Goal: Transaction & Acquisition: Purchase product/service

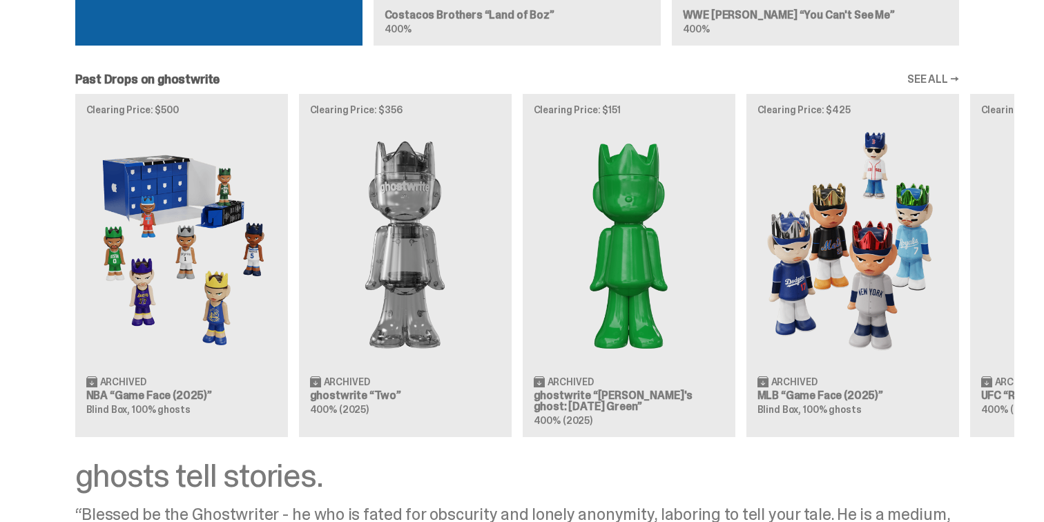
scroll to position [1175, 0]
click at [874, 264] on img at bounding box center [852, 245] width 191 height 238
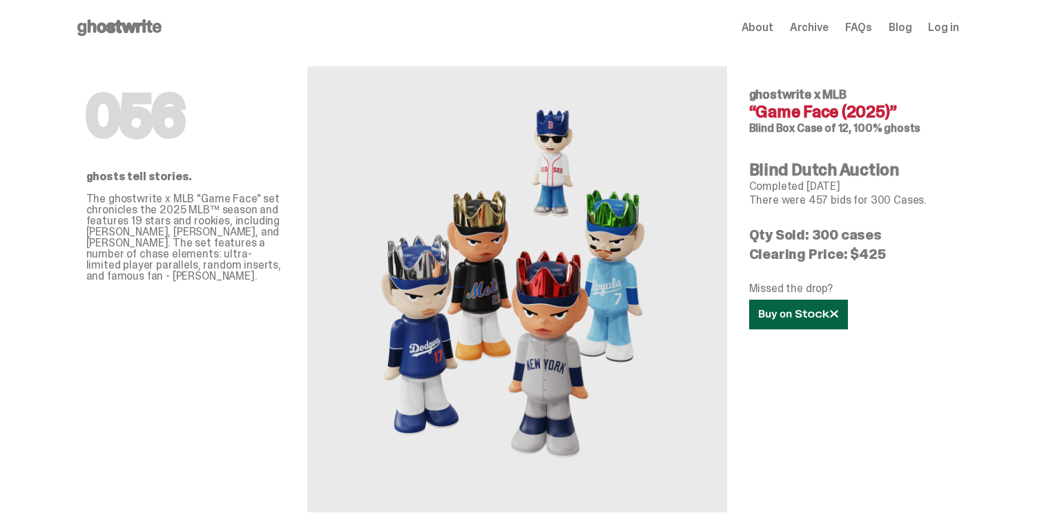
click at [797, 323] on link at bounding box center [798, 315] width 99 height 30
click at [119, 27] on icon at bounding box center [119, 28] width 88 height 22
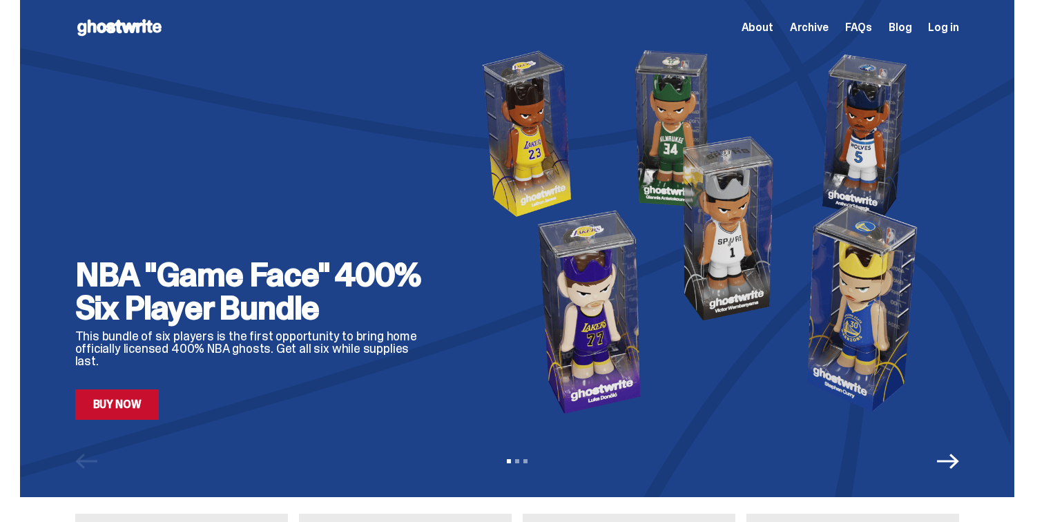
click at [368, 125] on div "NBA "Game Face" 400% Six Player Bundle This bundle of six players is the first …" at bounding box center [254, 231] width 359 height 377
click at [126, 411] on link "Buy Now" at bounding box center [117, 404] width 84 height 30
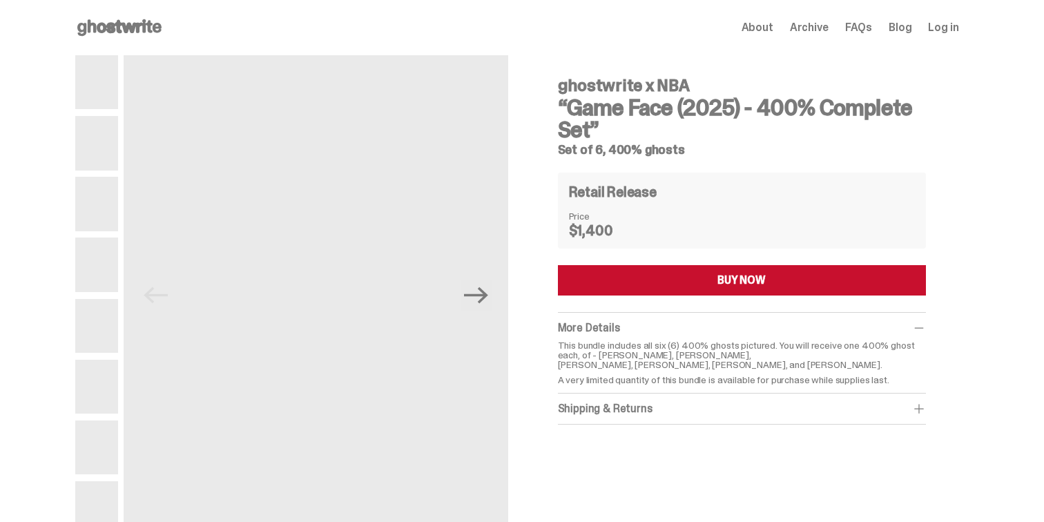
click at [715, 280] on button "BUY NOW" at bounding box center [742, 280] width 368 height 30
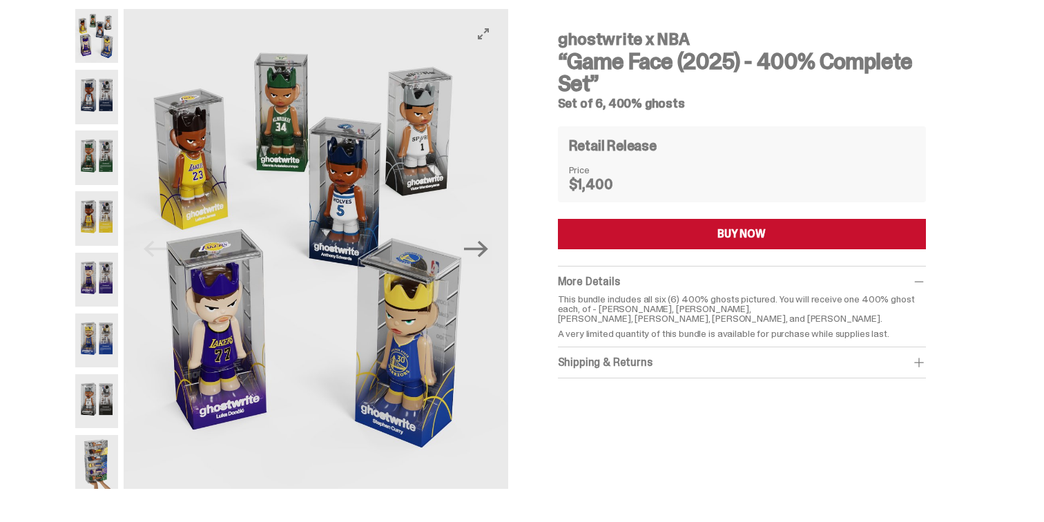
scroll to position [38, 0]
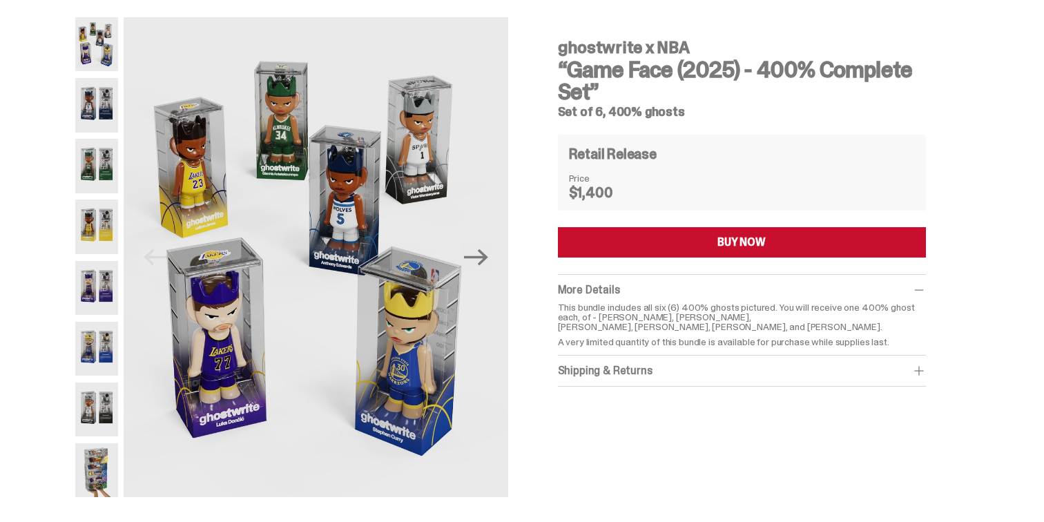
click at [105, 52] on img at bounding box center [96, 44] width 43 height 54
click at [104, 104] on img at bounding box center [96, 105] width 43 height 54
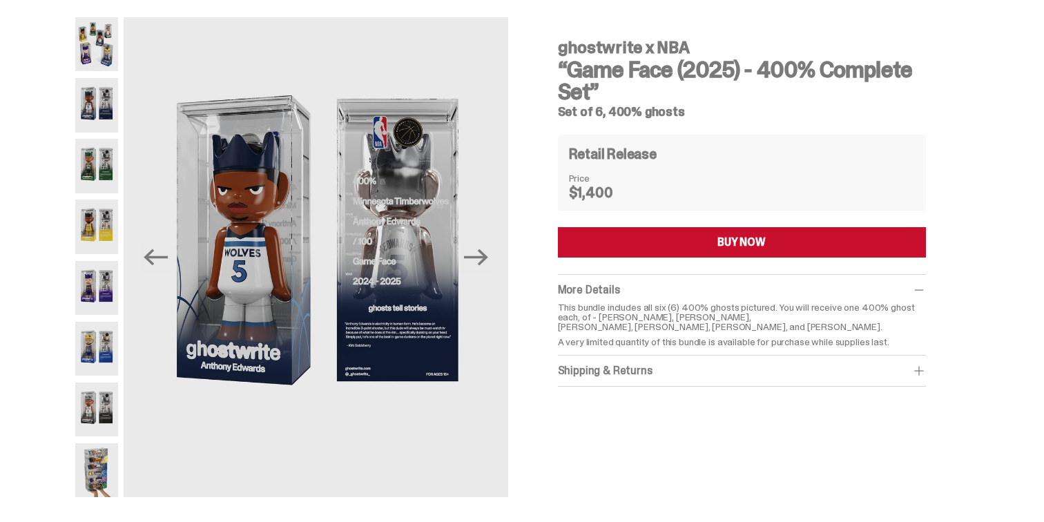
click at [103, 160] on img at bounding box center [96, 166] width 43 height 54
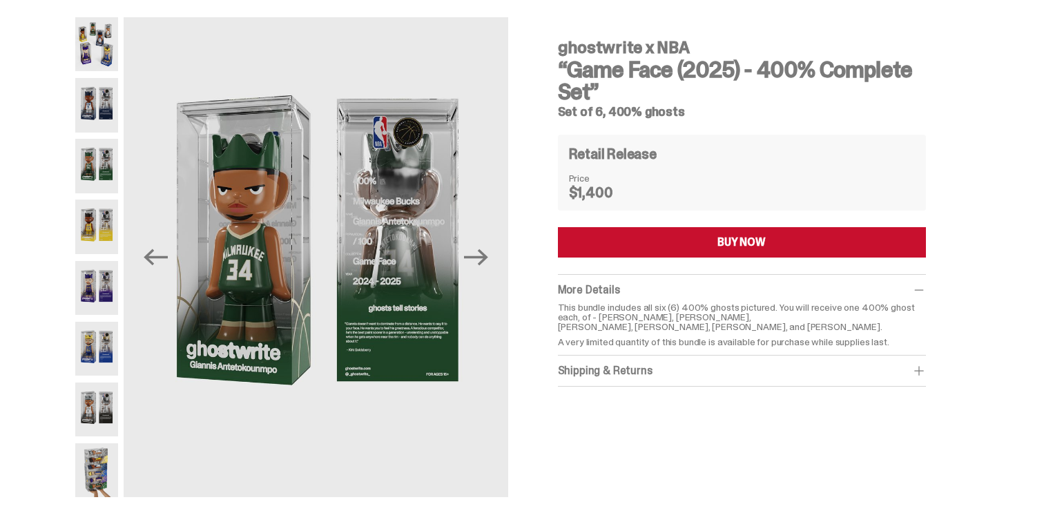
click at [104, 222] on img at bounding box center [96, 227] width 43 height 54
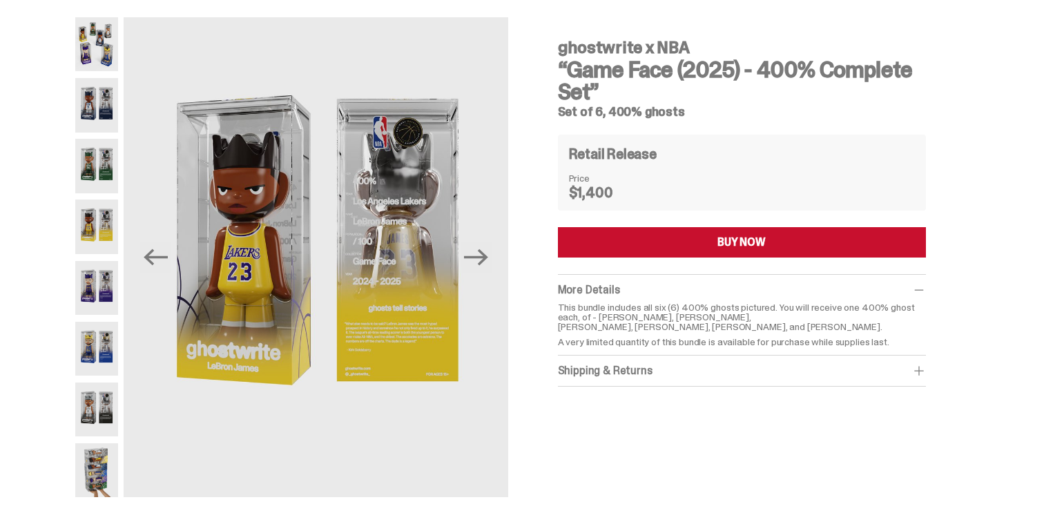
click at [105, 282] on img at bounding box center [96, 288] width 43 height 54
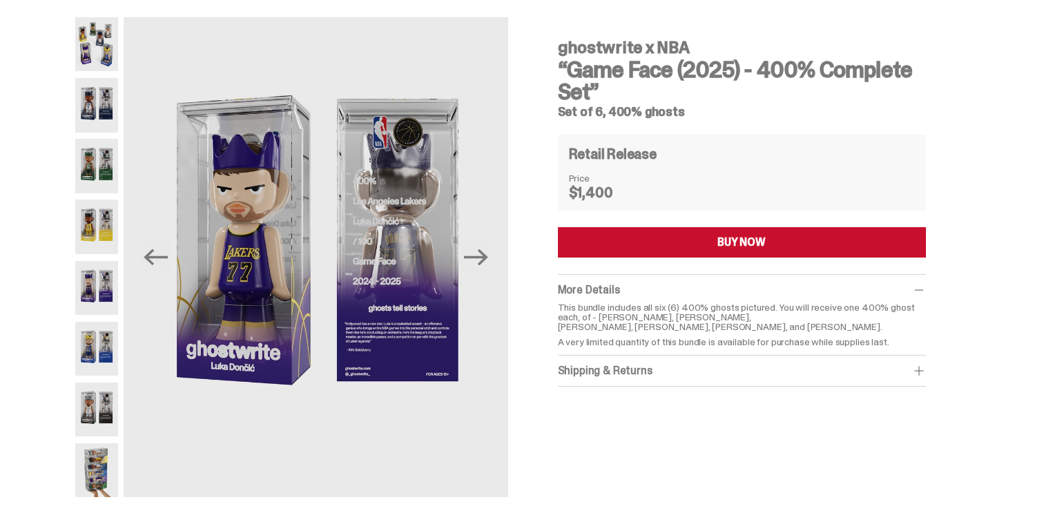
click at [101, 345] on img at bounding box center [96, 349] width 43 height 54
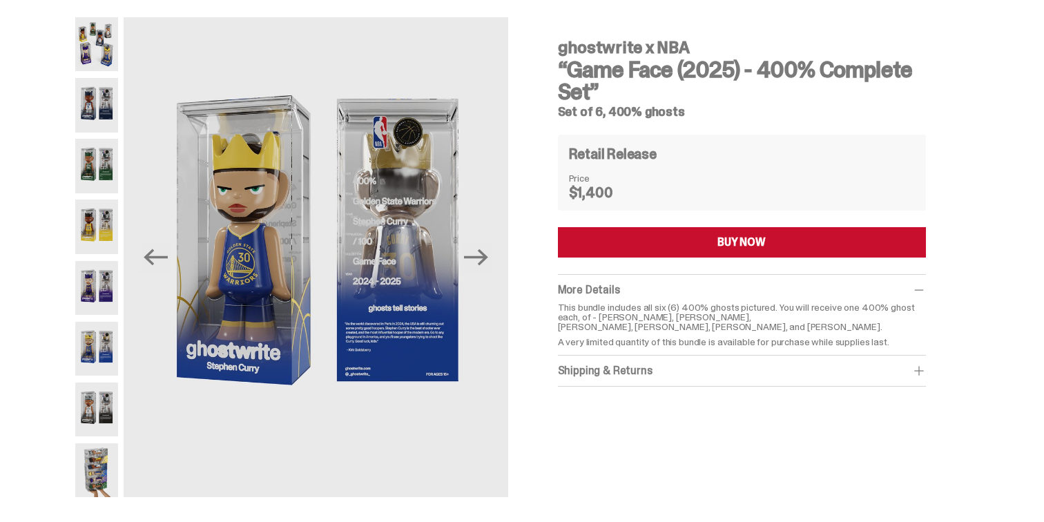
click at [99, 354] on img at bounding box center [96, 349] width 43 height 54
click at [99, 400] on img at bounding box center [96, 409] width 43 height 54
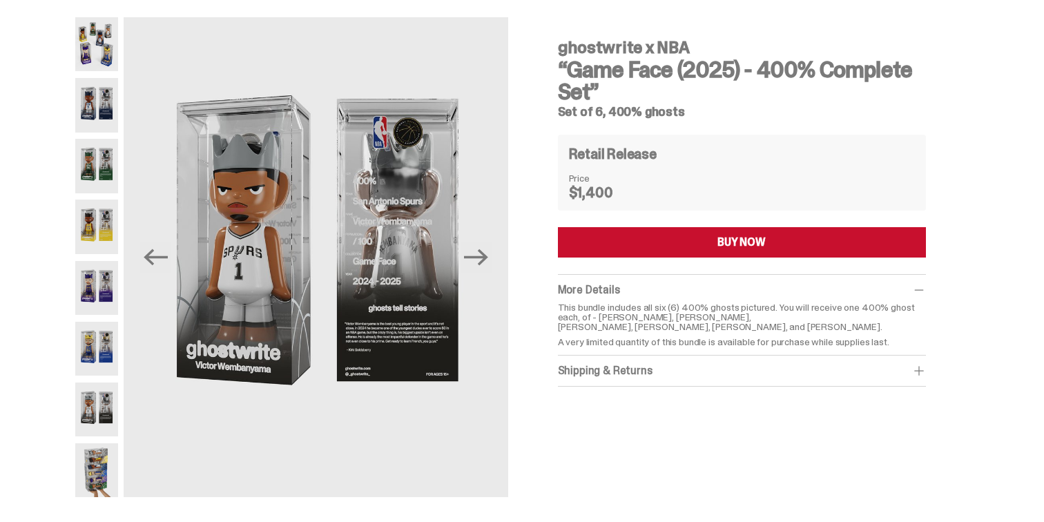
click at [103, 480] on img at bounding box center [96, 470] width 43 height 54
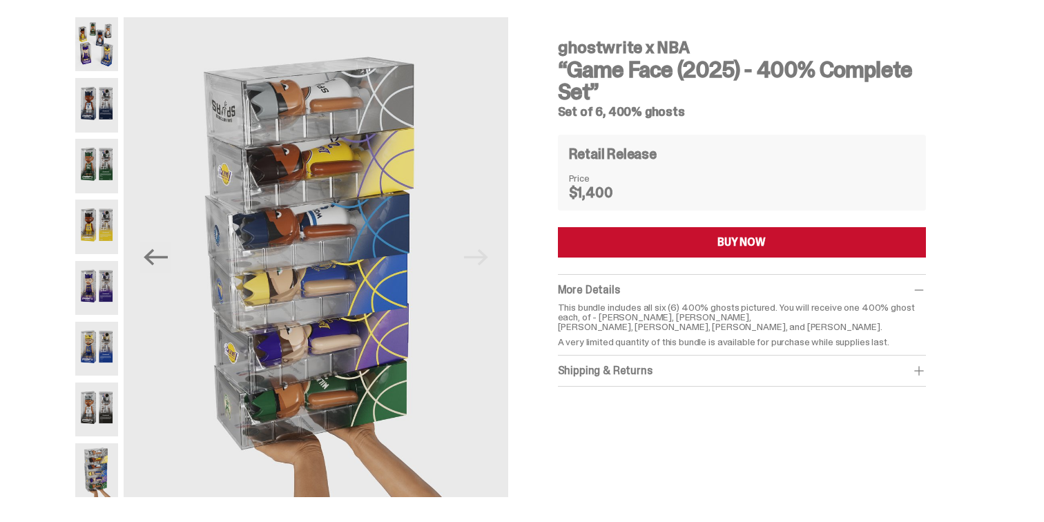
click at [104, 51] on img at bounding box center [96, 44] width 43 height 54
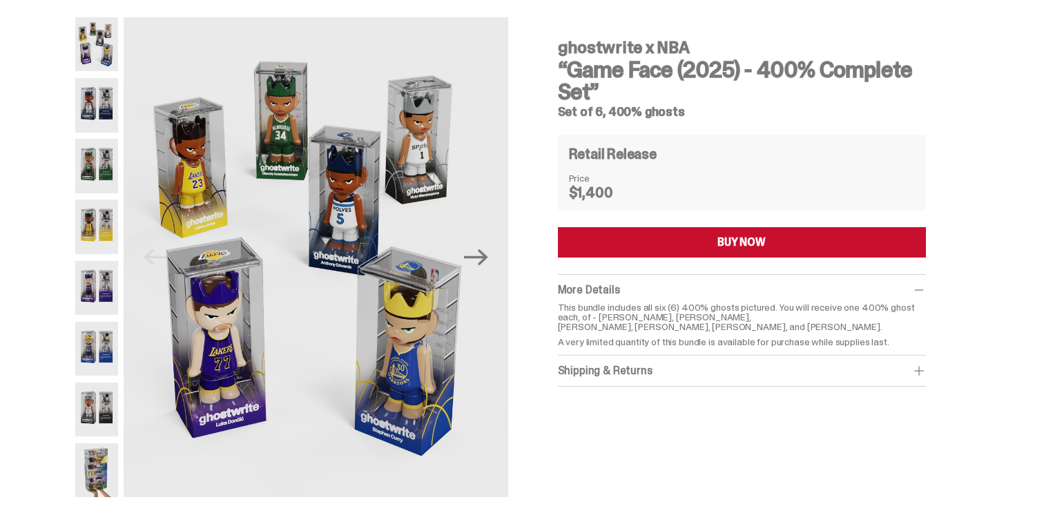
click at [102, 102] on img at bounding box center [96, 105] width 43 height 54
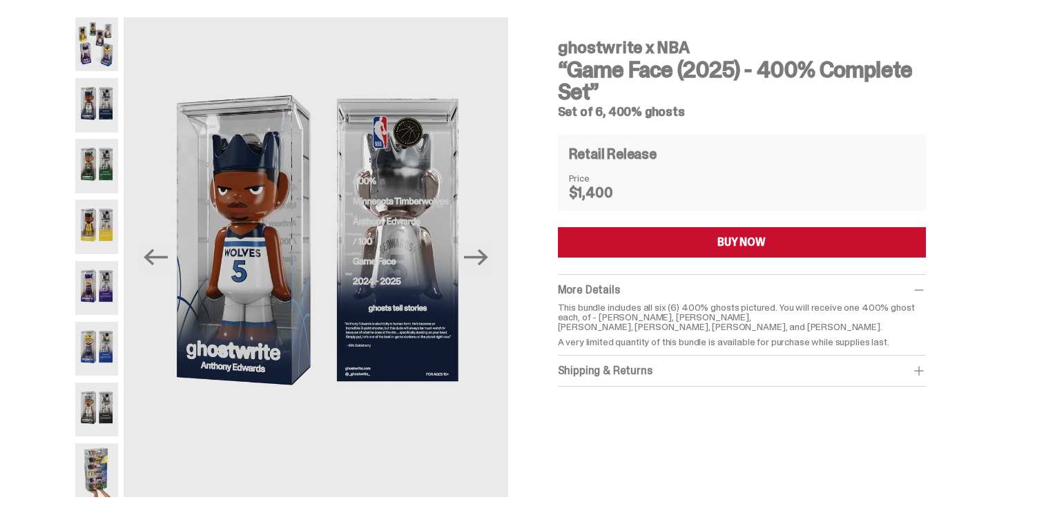
click at [104, 162] on img at bounding box center [96, 166] width 43 height 54
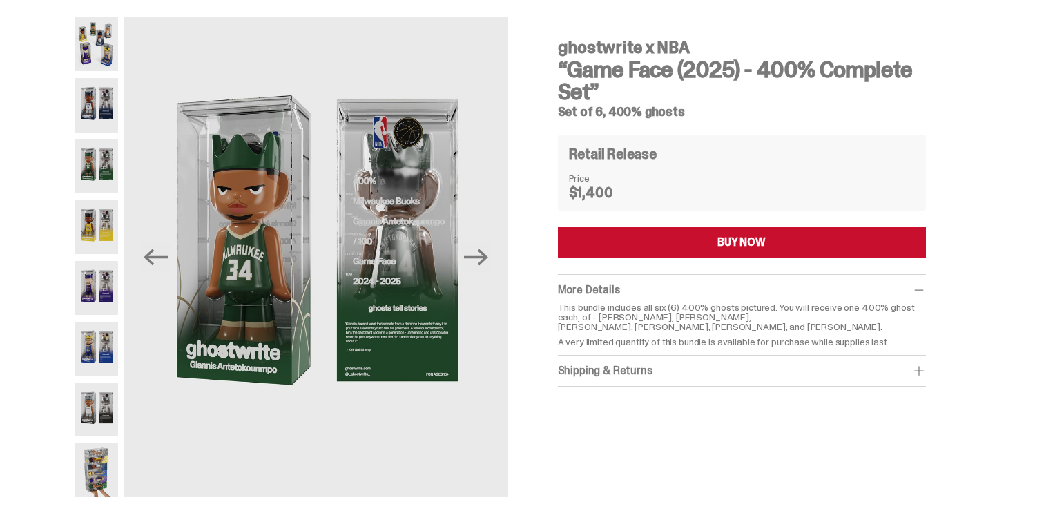
click at [101, 228] on img at bounding box center [96, 227] width 43 height 54
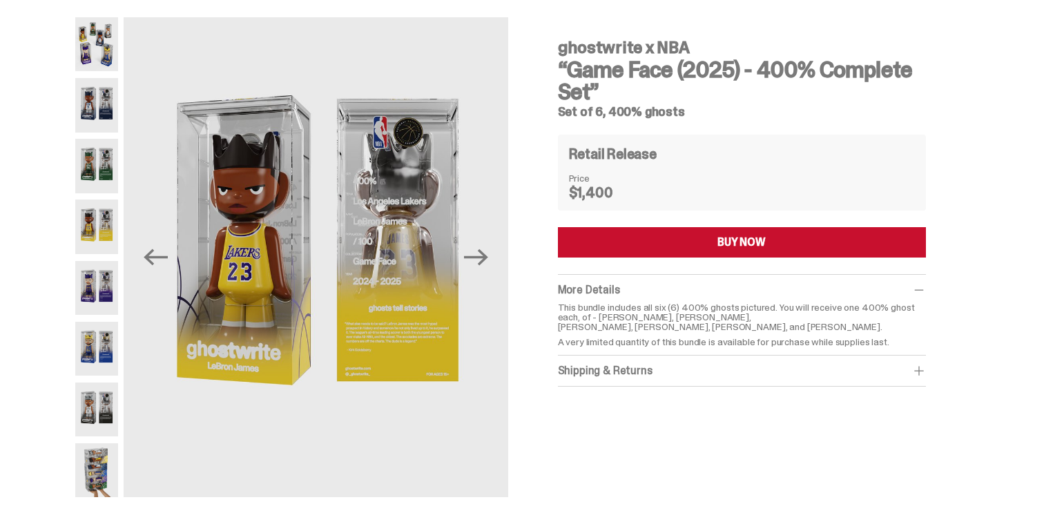
click at [99, 291] on img at bounding box center [96, 288] width 43 height 54
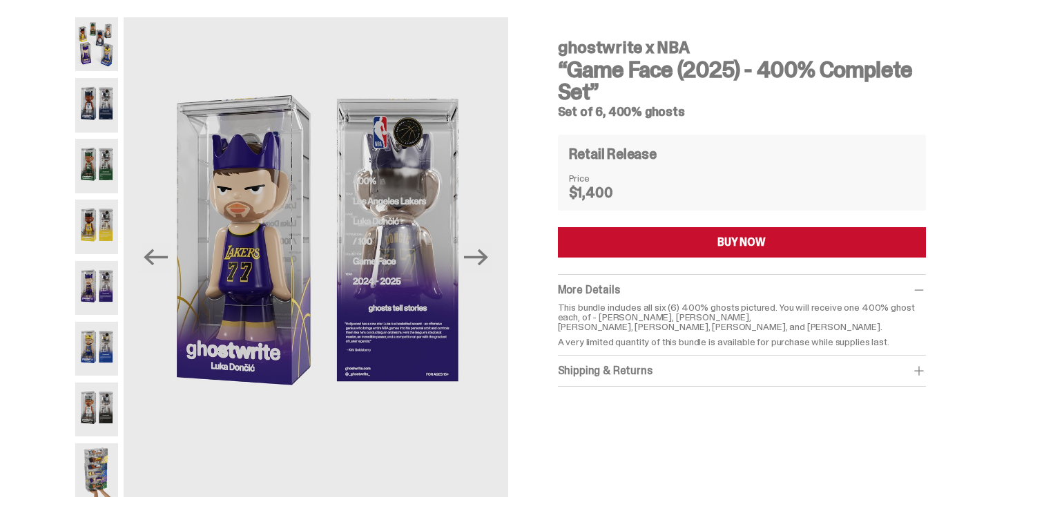
click at [101, 346] on img at bounding box center [96, 349] width 43 height 54
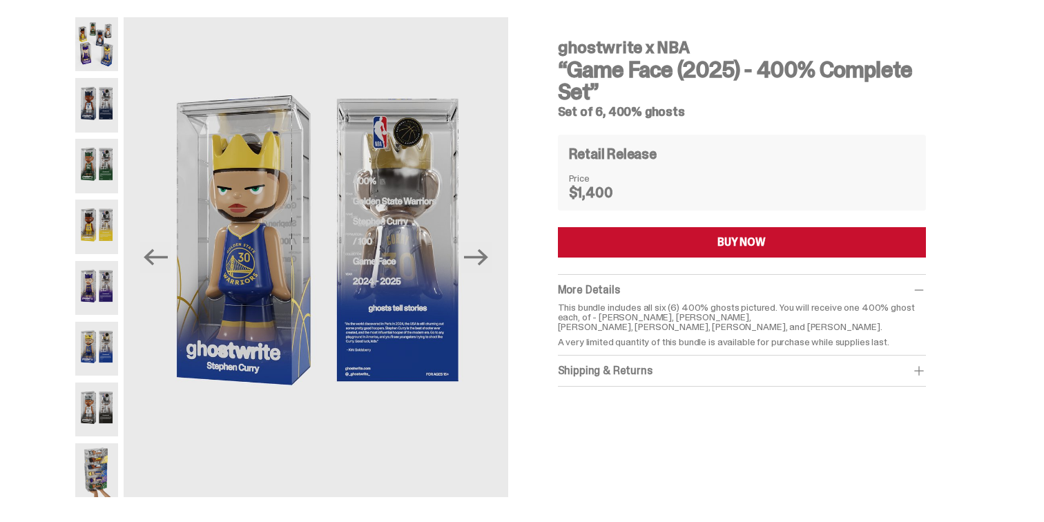
click at [104, 407] on img at bounding box center [96, 409] width 43 height 54
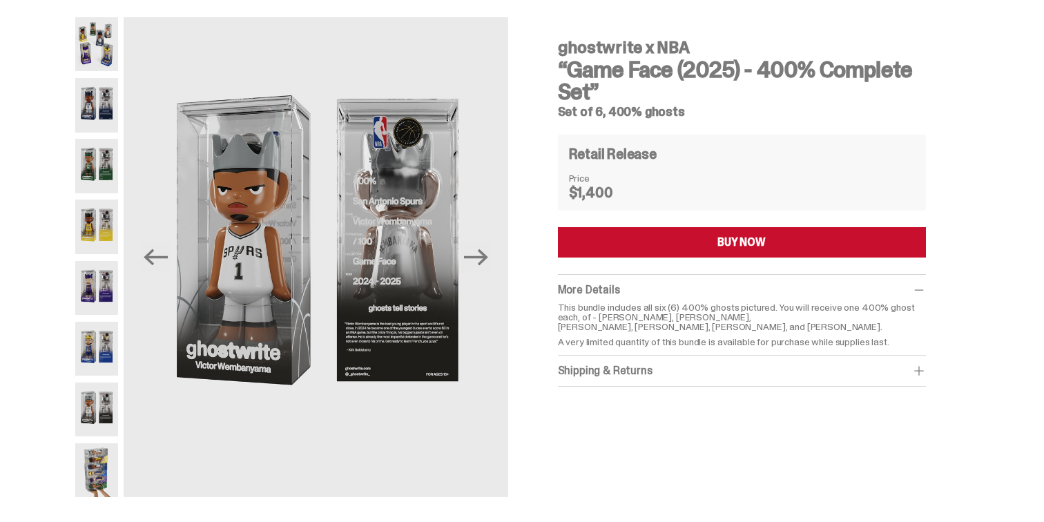
click at [106, 473] on img at bounding box center [96, 470] width 43 height 54
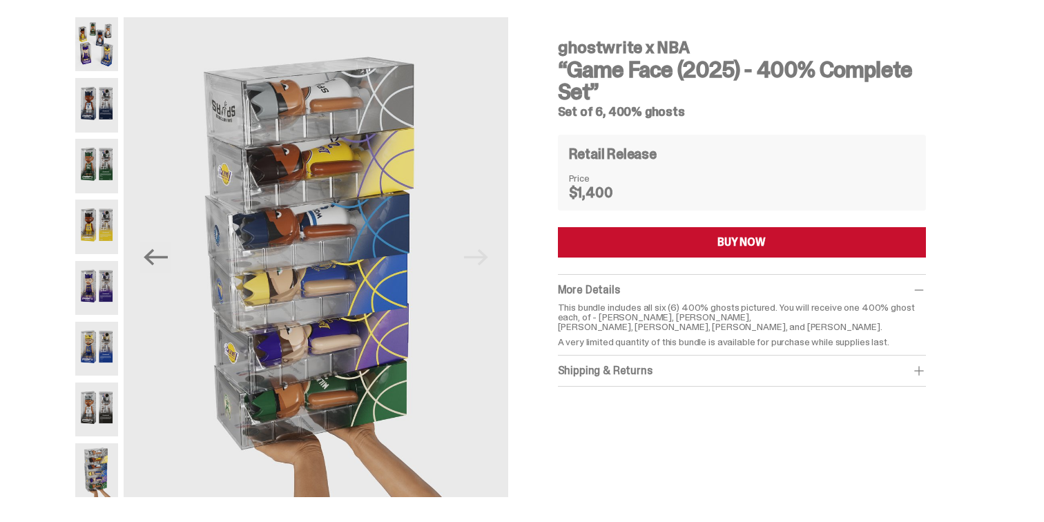
click at [109, 153] on img at bounding box center [96, 166] width 43 height 54
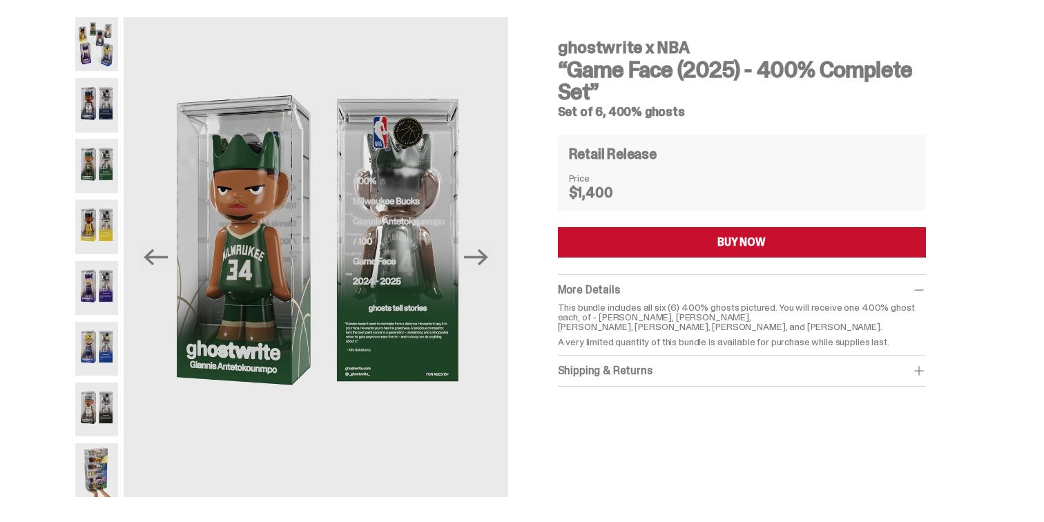
click at [96, 468] on img at bounding box center [96, 470] width 43 height 54
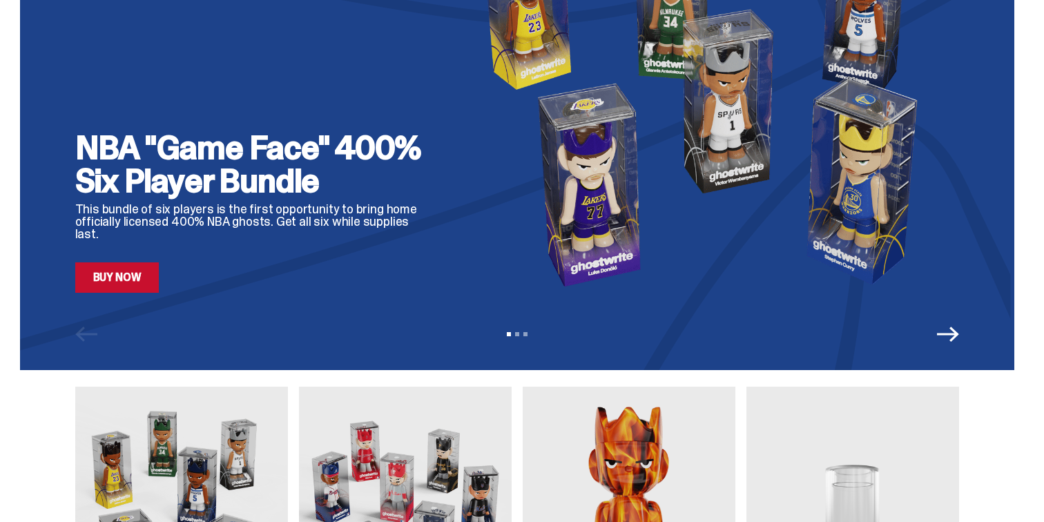
scroll to position [134, 0]
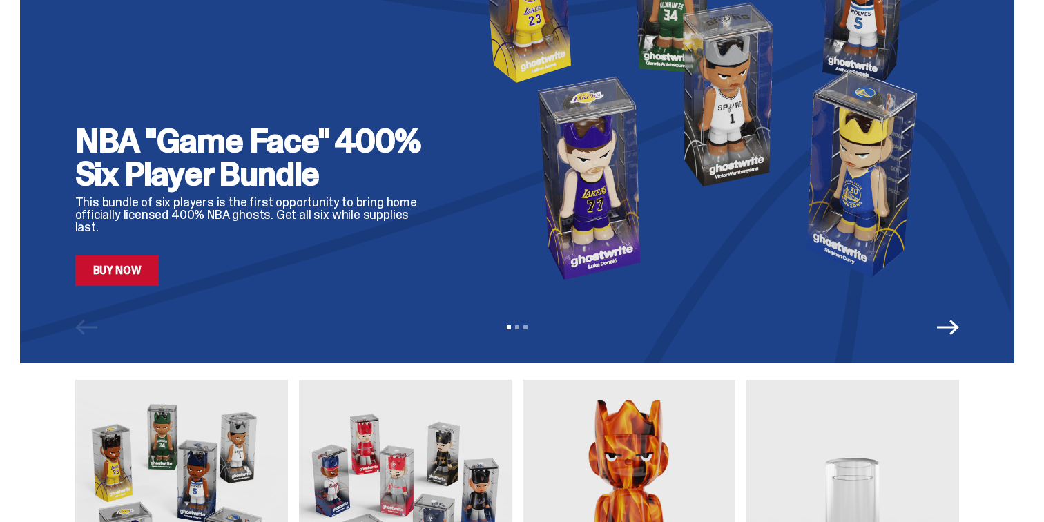
click at [955, 333] on icon "Next" at bounding box center [948, 327] width 22 height 15
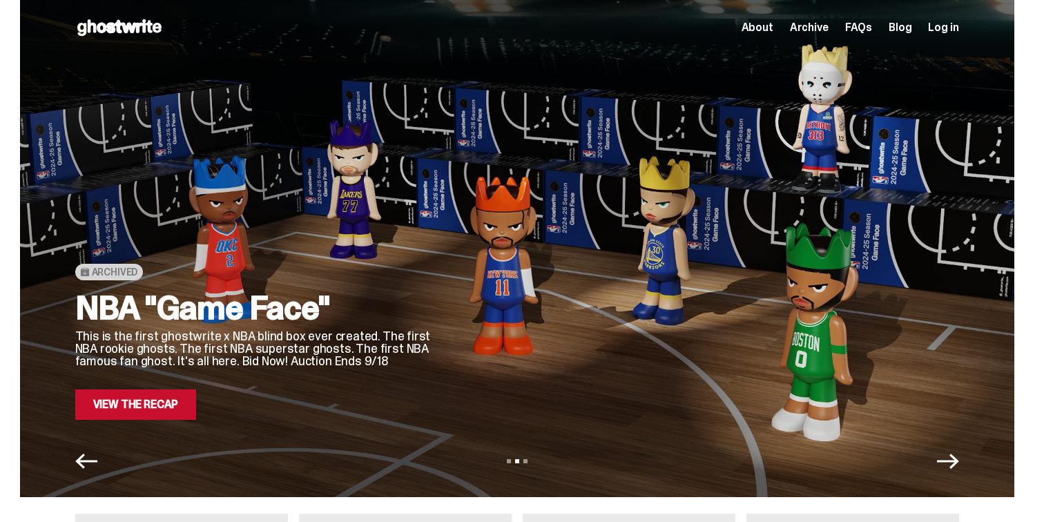
scroll to position [0, 0]
click at [958, 456] on icon "Next" at bounding box center [948, 461] width 22 height 15
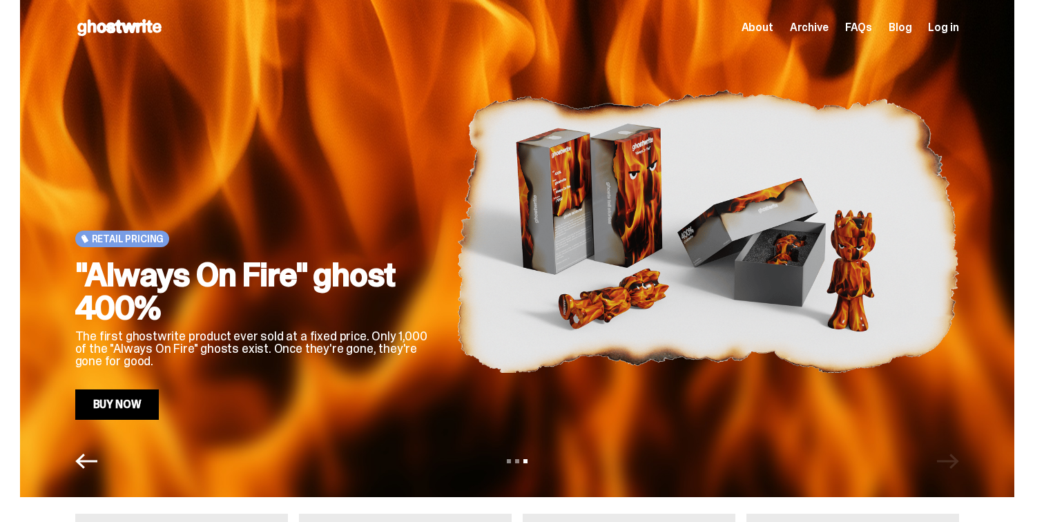
click at [124, 410] on link "Buy Now" at bounding box center [117, 404] width 84 height 30
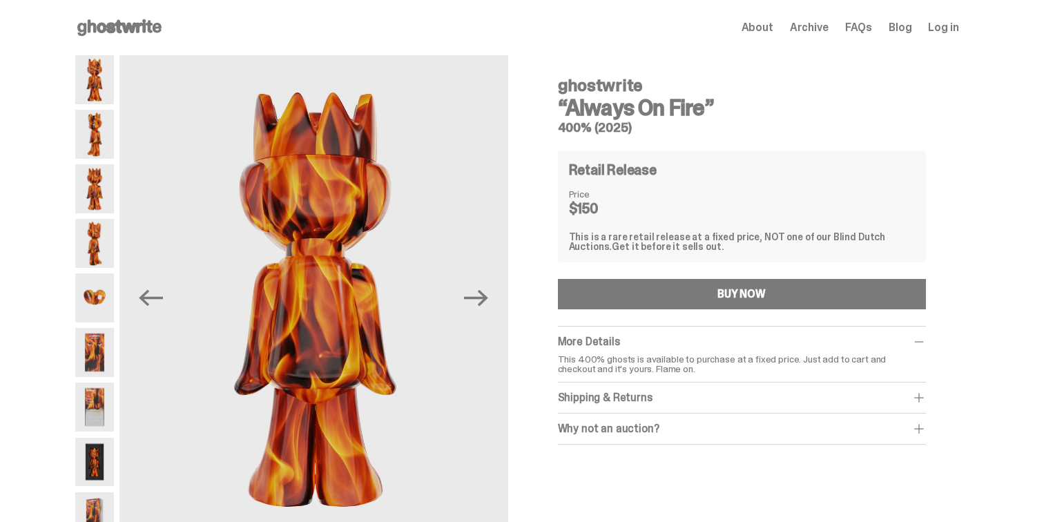
click at [104, 237] on img at bounding box center [94, 243] width 39 height 49
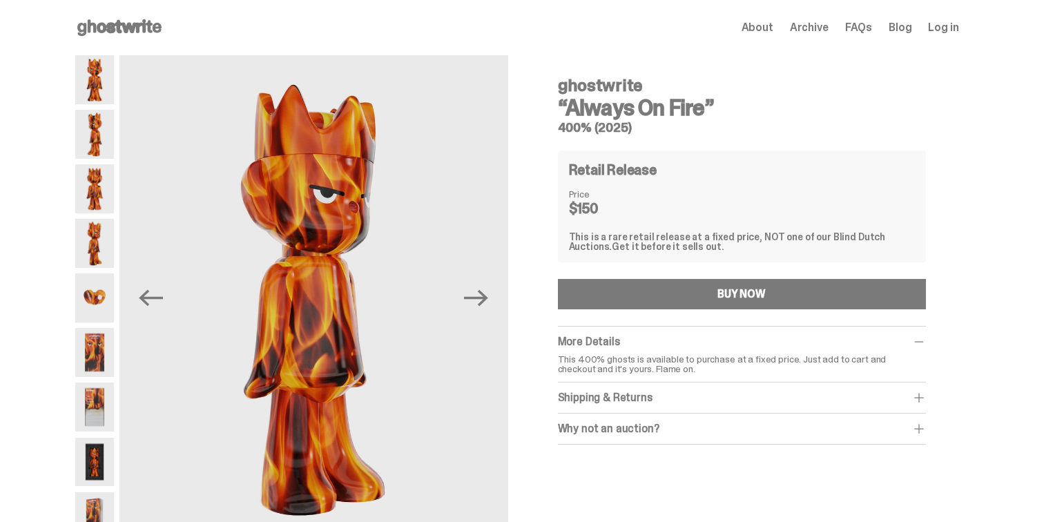
click at [106, 298] on img at bounding box center [94, 297] width 39 height 49
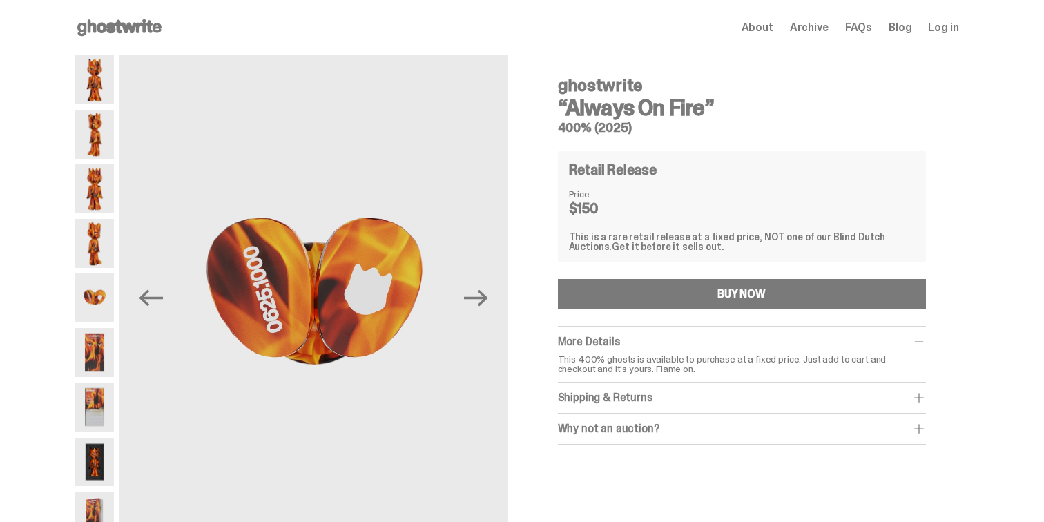
click at [101, 353] on img at bounding box center [94, 352] width 39 height 49
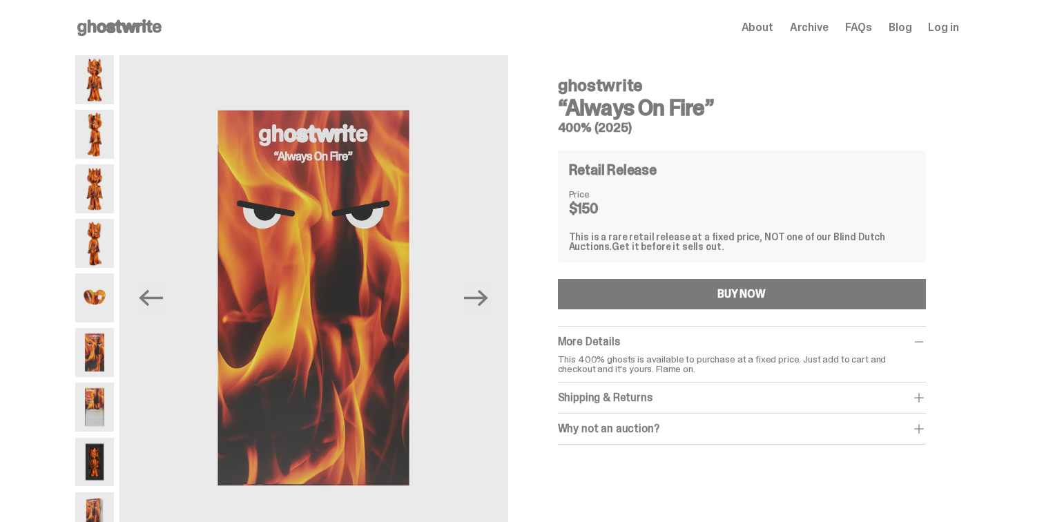
click at [97, 358] on img at bounding box center [94, 352] width 39 height 49
click at [96, 405] on img at bounding box center [94, 406] width 39 height 49
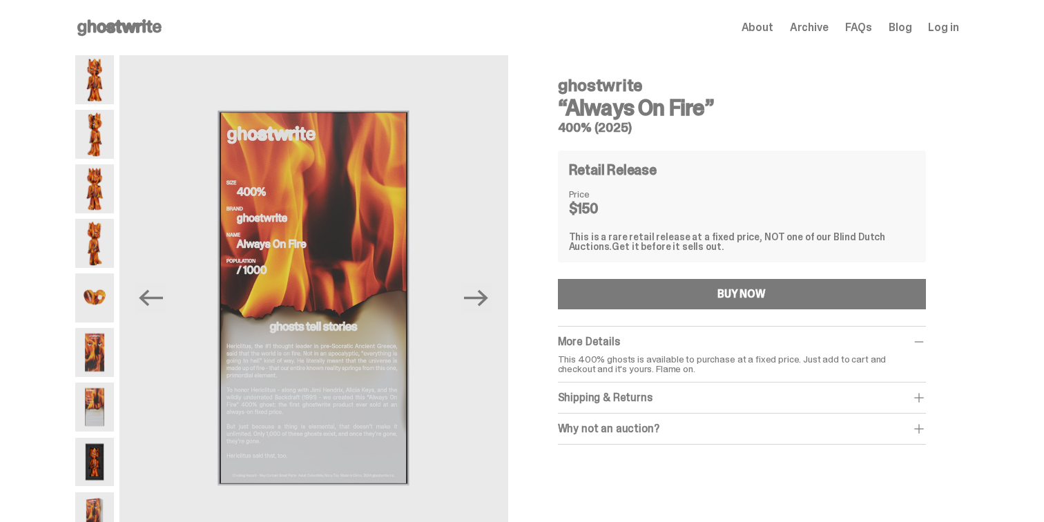
click at [96, 456] on img at bounding box center [94, 462] width 39 height 49
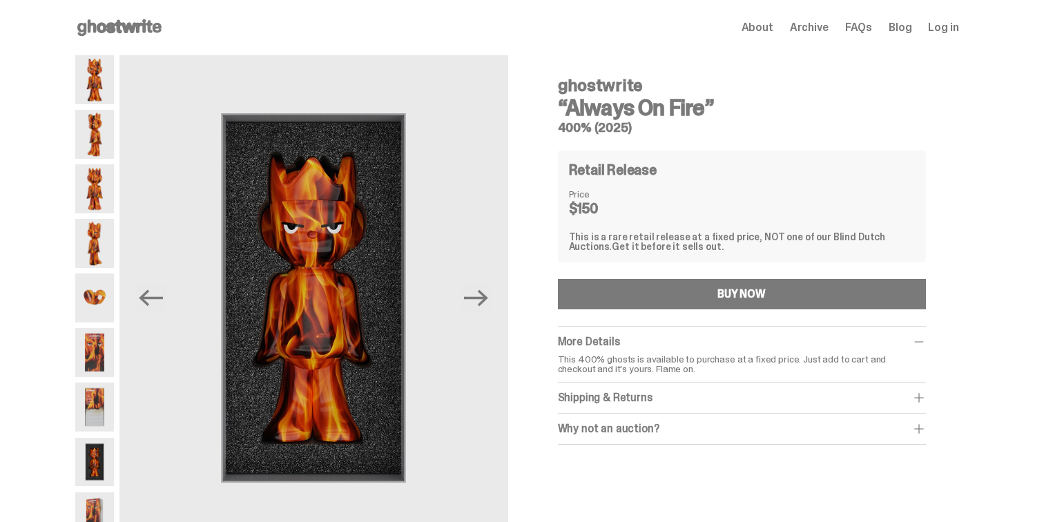
click at [99, 508] on img at bounding box center [94, 516] width 39 height 49
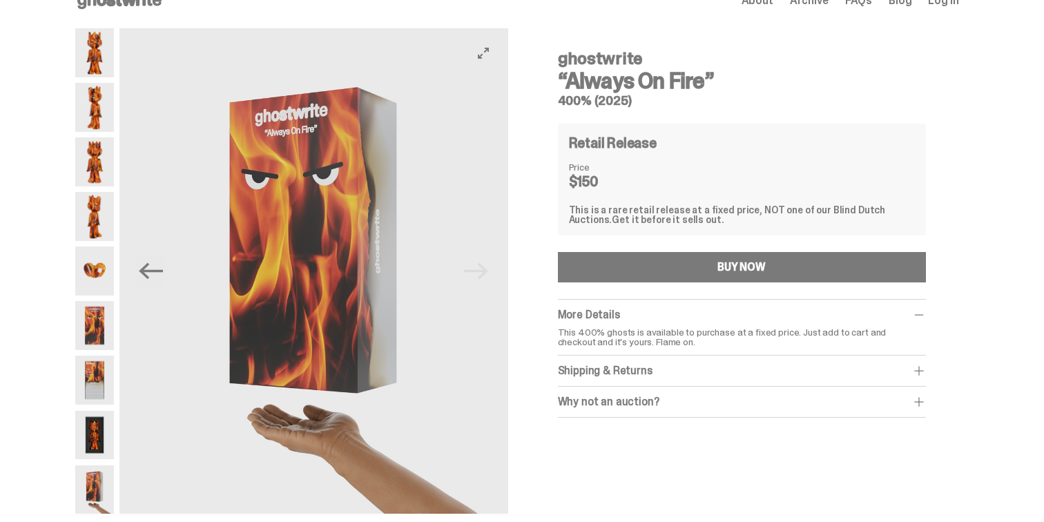
scroll to position [27, 0]
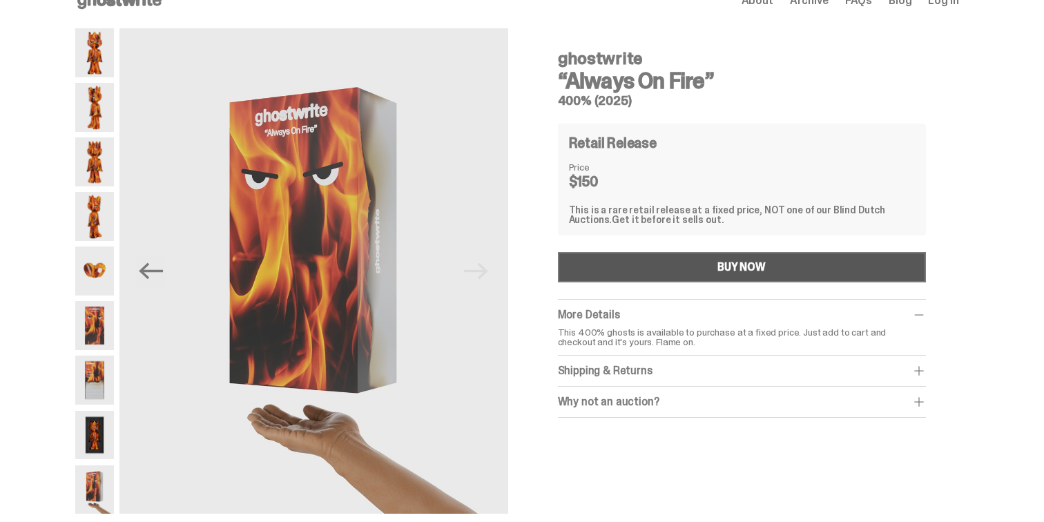
click at [683, 265] on button "BUY NOW" at bounding box center [742, 267] width 368 height 30
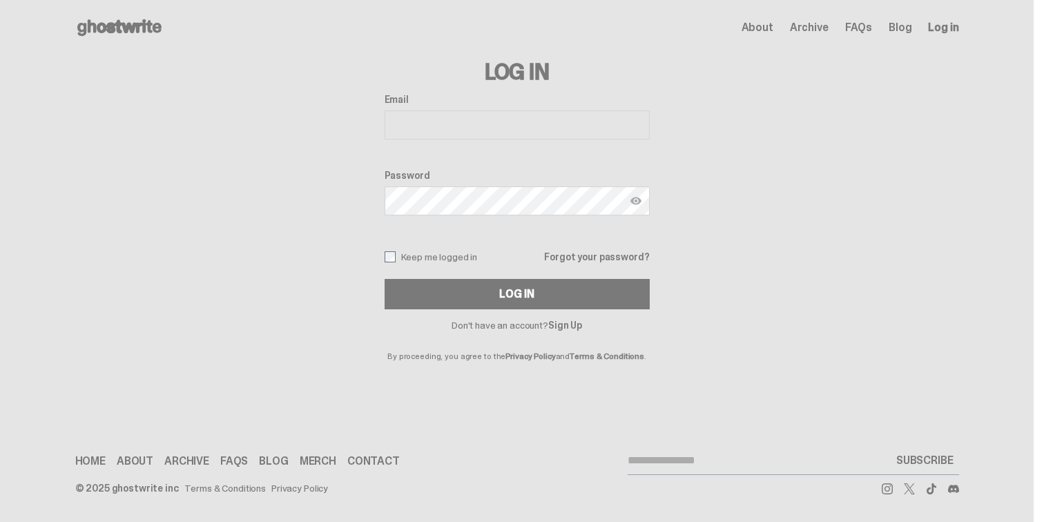
click at [568, 325] on link "Sign Up" at bounding box center [565, 325] width 34 height 12
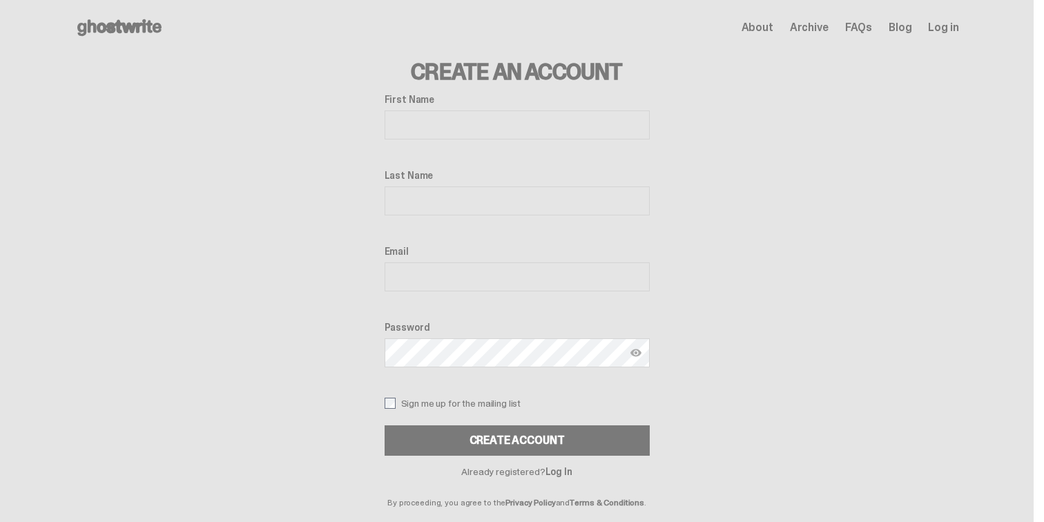
click at [441, 114] on input "First Name" at bounding box center [517, 124] width 265 height 29
type input "********"
type input "*****"
type input "**********"
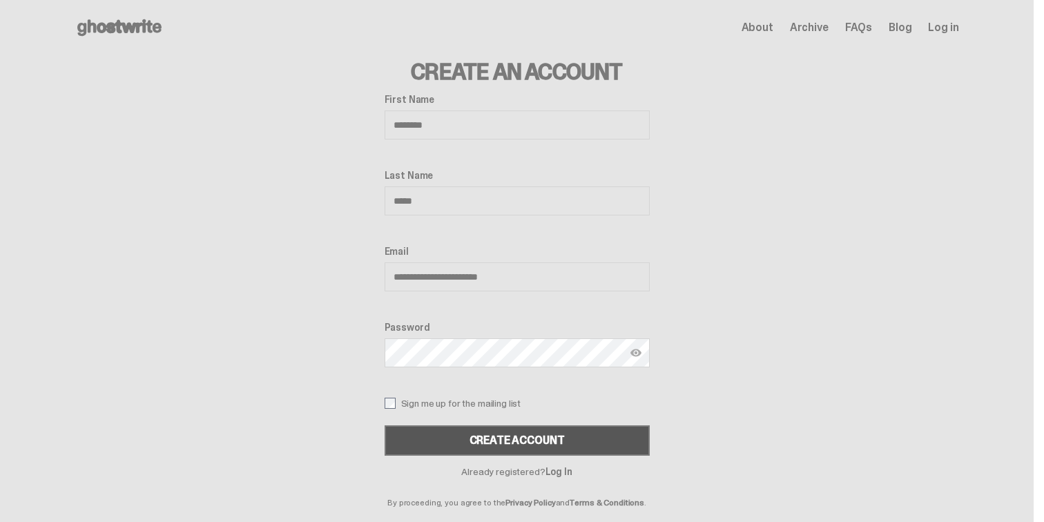
click at [483, 442] on div "Create Account" at bounding box center [516, 440] width 95 height 11
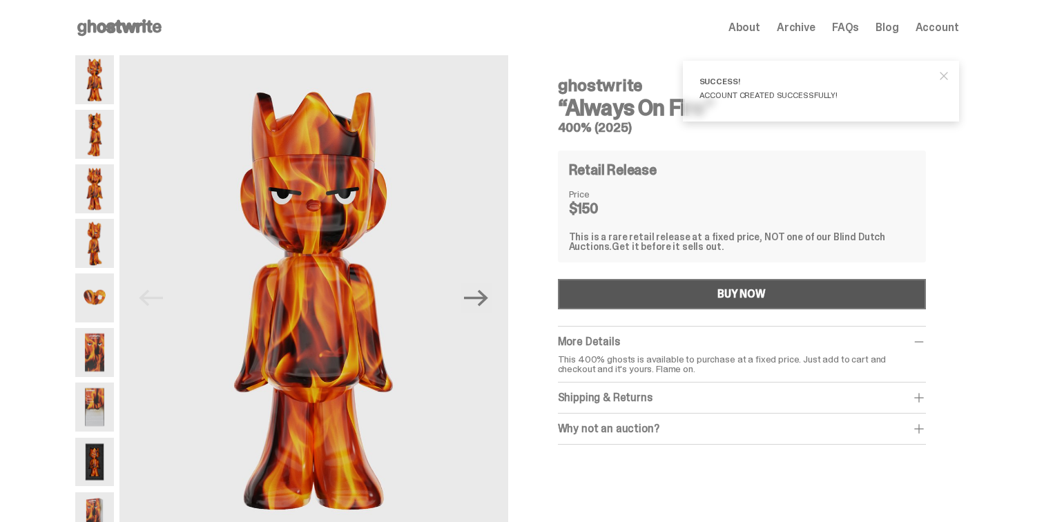
click at [712, 293] on button "BUY NOW" at bounding box center [742, 294] width 368 height 30
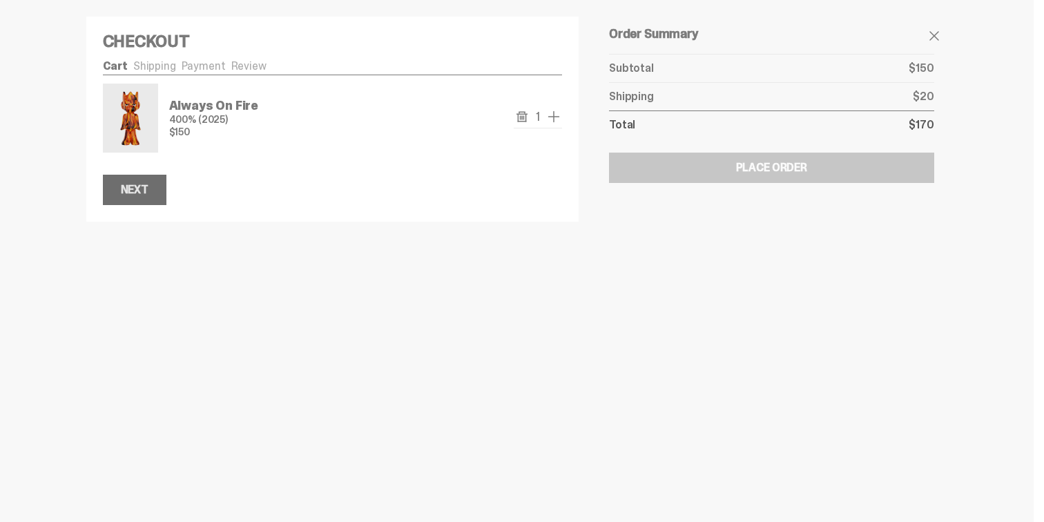
click at [148, 191] on div "Next" at bounding box center [135, 189] width 28 height 11
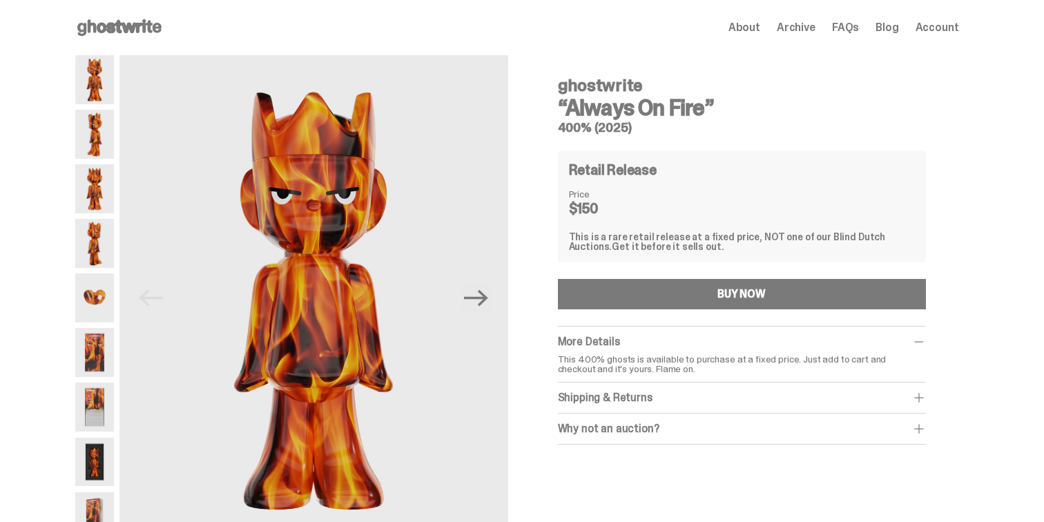
click at [101, 26] on icon at bounding box center [119, 28] width 88 height 22
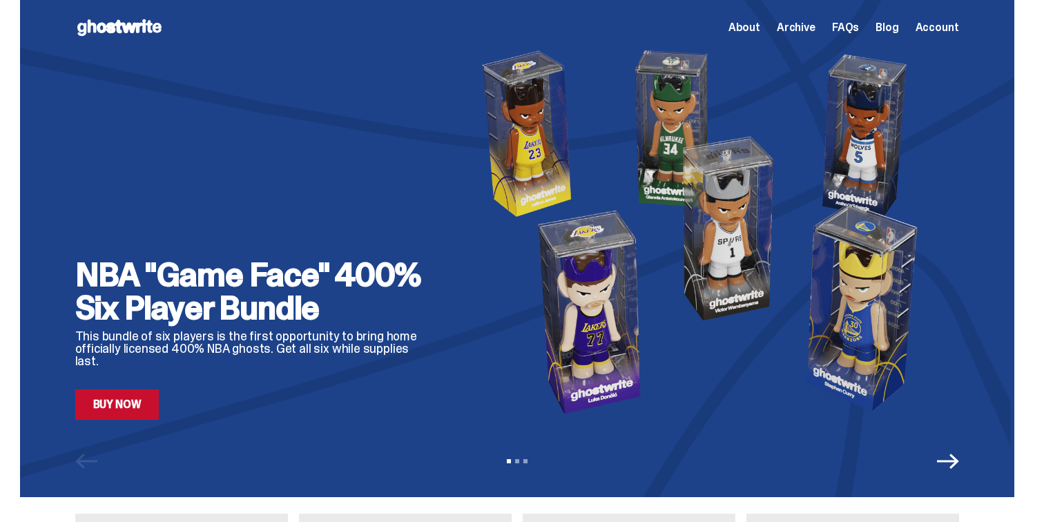
click at [952, 462] on icon "Next" at bounding box center [948, 461] width 22 height 15
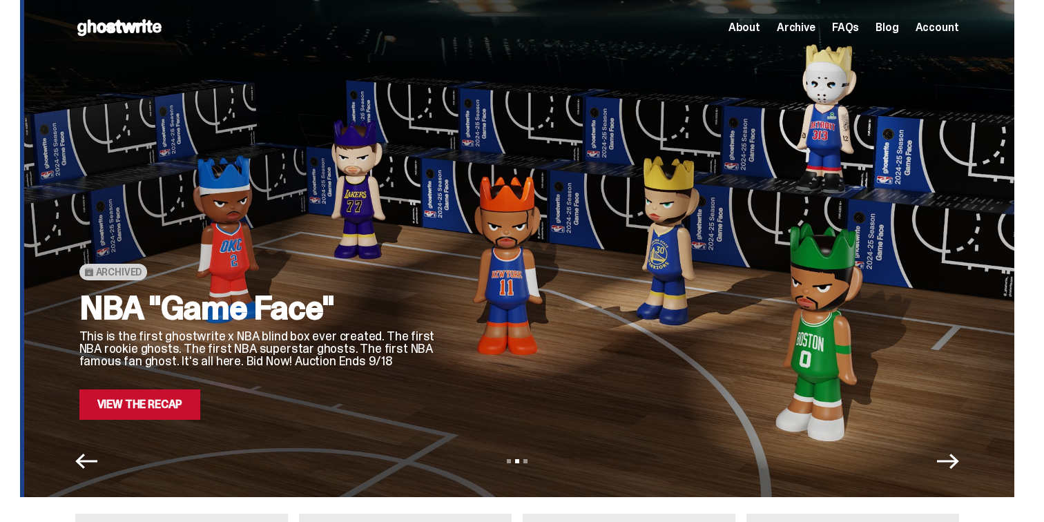
click at [952, 462] on icon "Next" at bounding box center [948, 461] width 22 height 15
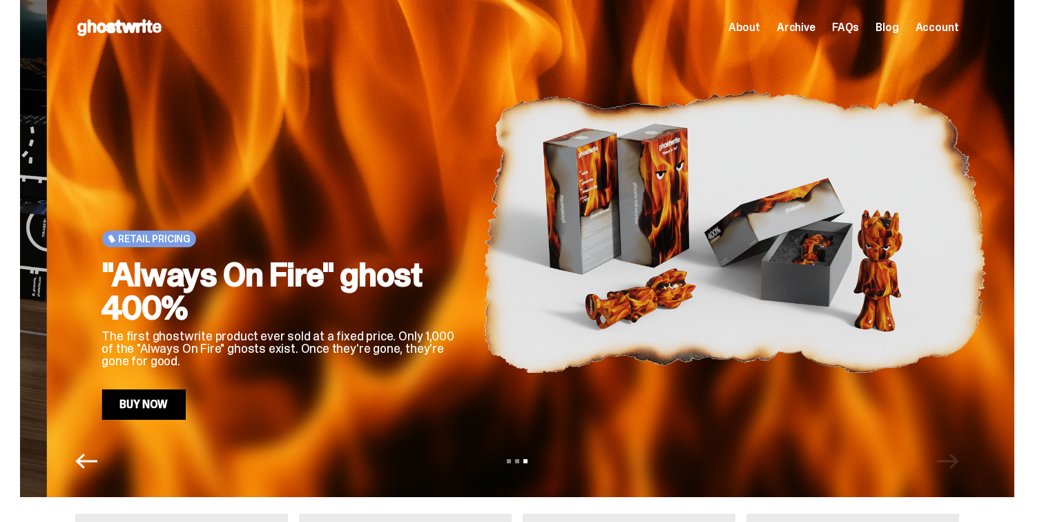
click at [952, 463] on div "View slide 1 View slide 2 View slide 3" at bounding box center [517, 461] width 994 height 22
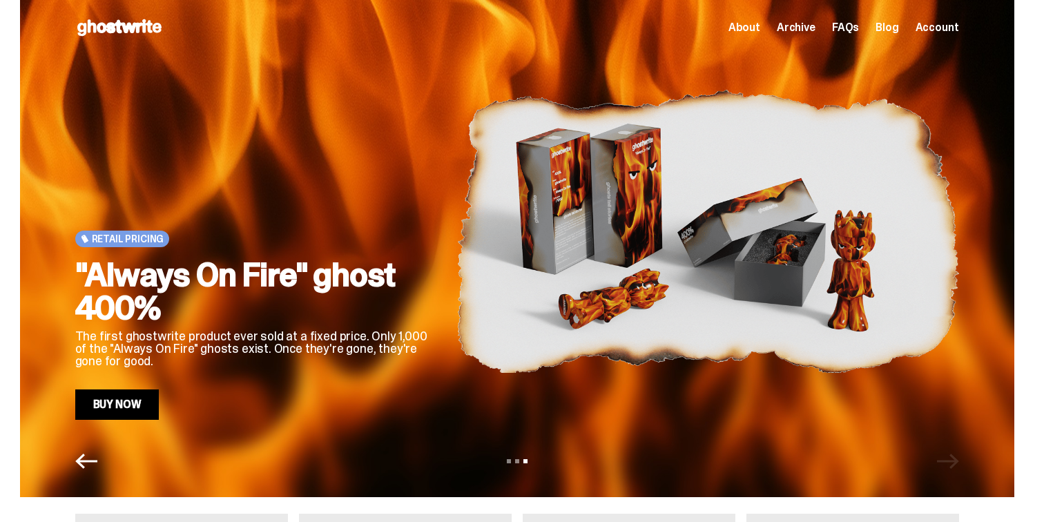
click at [93, 458] on icon "Previous" at bounding box center [86, 461] width 22 height 22
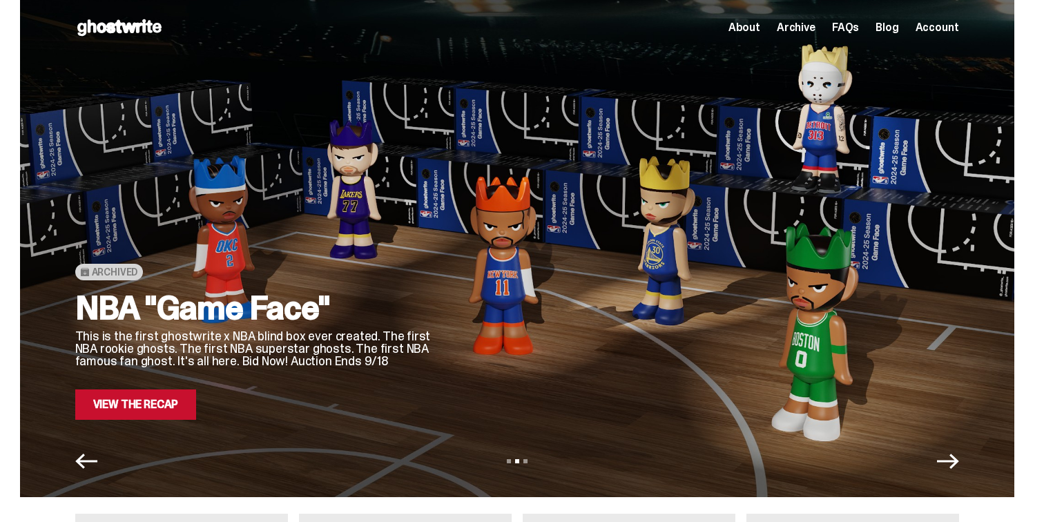
click at [153, 409] on link "View the Recap" at bounding box center [136, 404] width 122 height 30
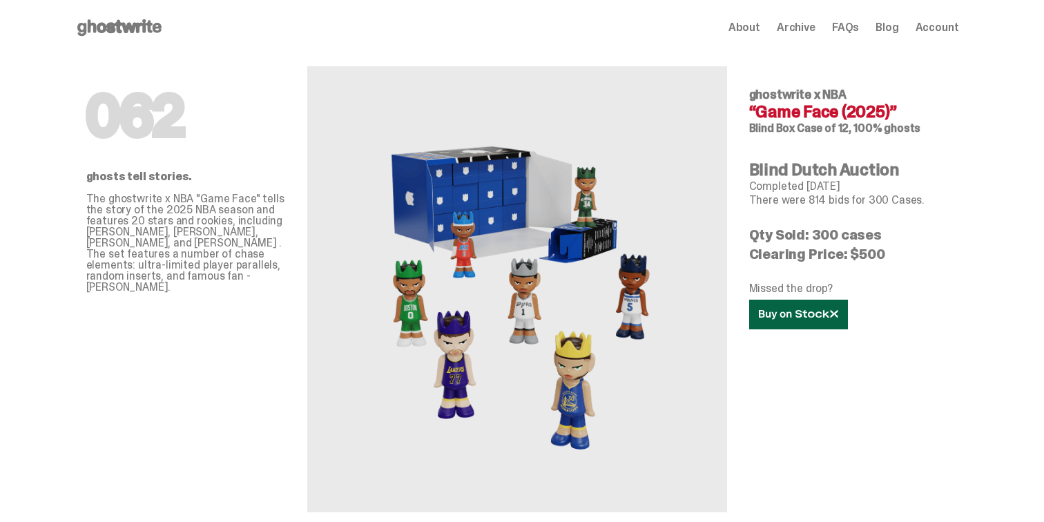
click at [795, 311] on icon at bounding box center [798, 314] width 79 height 10
